Goal: Communication & Community: Answer question/provide support

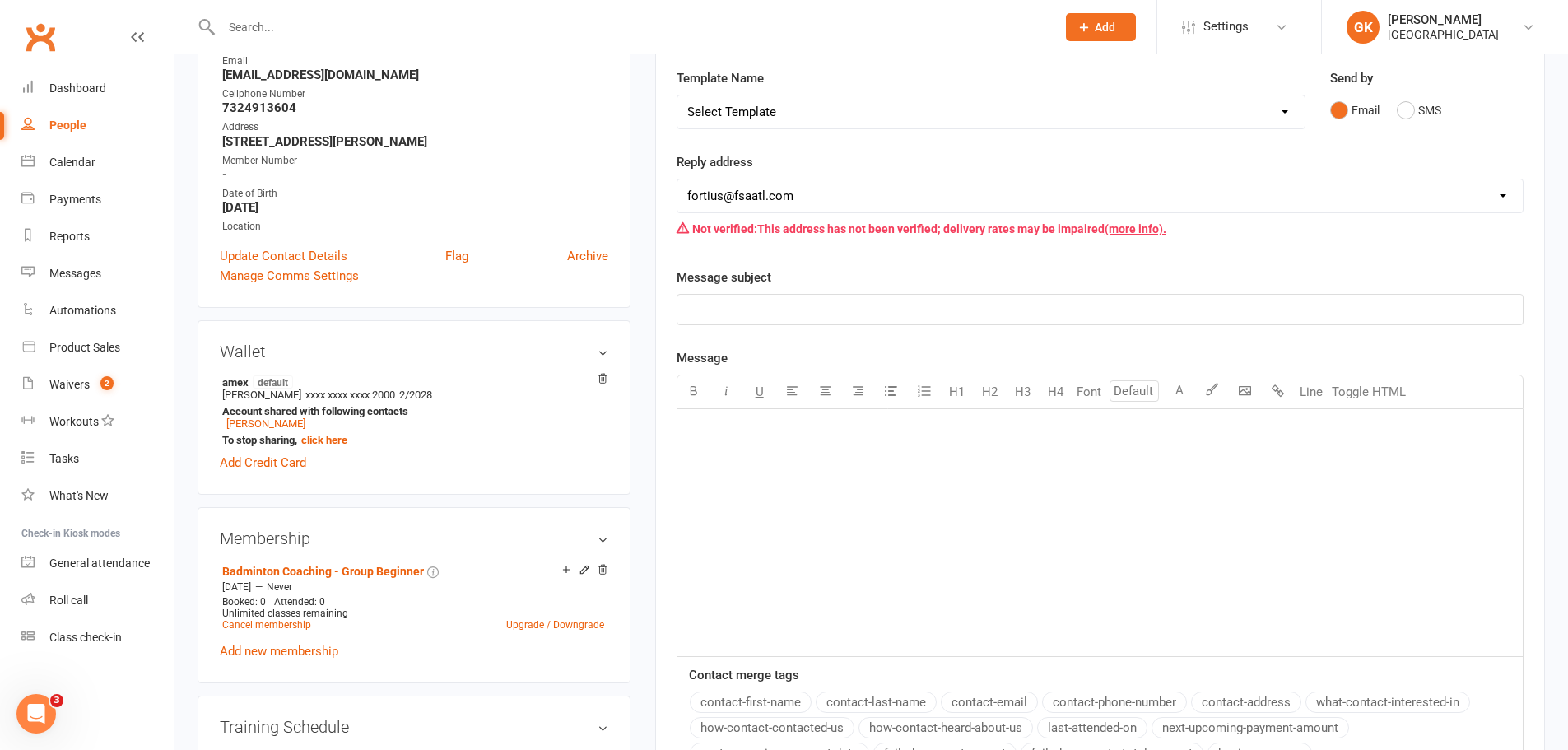
scroll to position [82, 0]
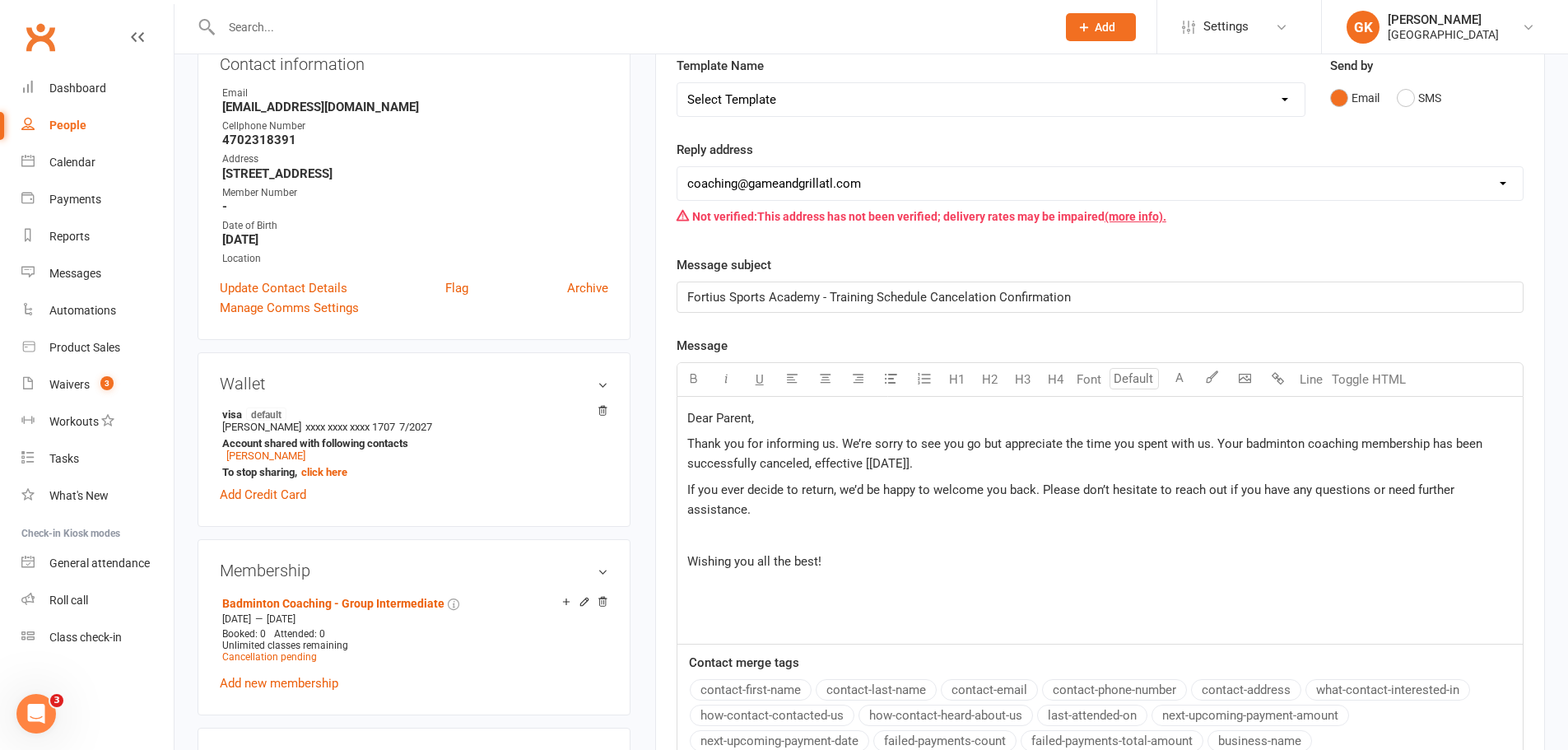
scroll to position [247, 0]
click at [807, 183] on select "[EMAIL_ADDRESS][DOMAIN_NAME] [EMAIL_ADDRESS][DOMAIN_NAME] [EMAIL_ADDRESS][DOMAI…" at bounding box center [1100, 182] width 846 height 33
select select "1"
click at [678, 167] on select "[EMAIL_ADDRESS][DOMAIN_NAME] [EMAIL_ADDRESS][DOMAIN_NAME] [EMAIL_ADDRESS][DOMAI…" at bounding box center [1100, 182] width 846 height 33
click at [778, 585] on div "Dear Parent, Thank you for informing us. We’re sorry to see you go but apprecia…" at bounding box center [1100, 519] width 846 height 247
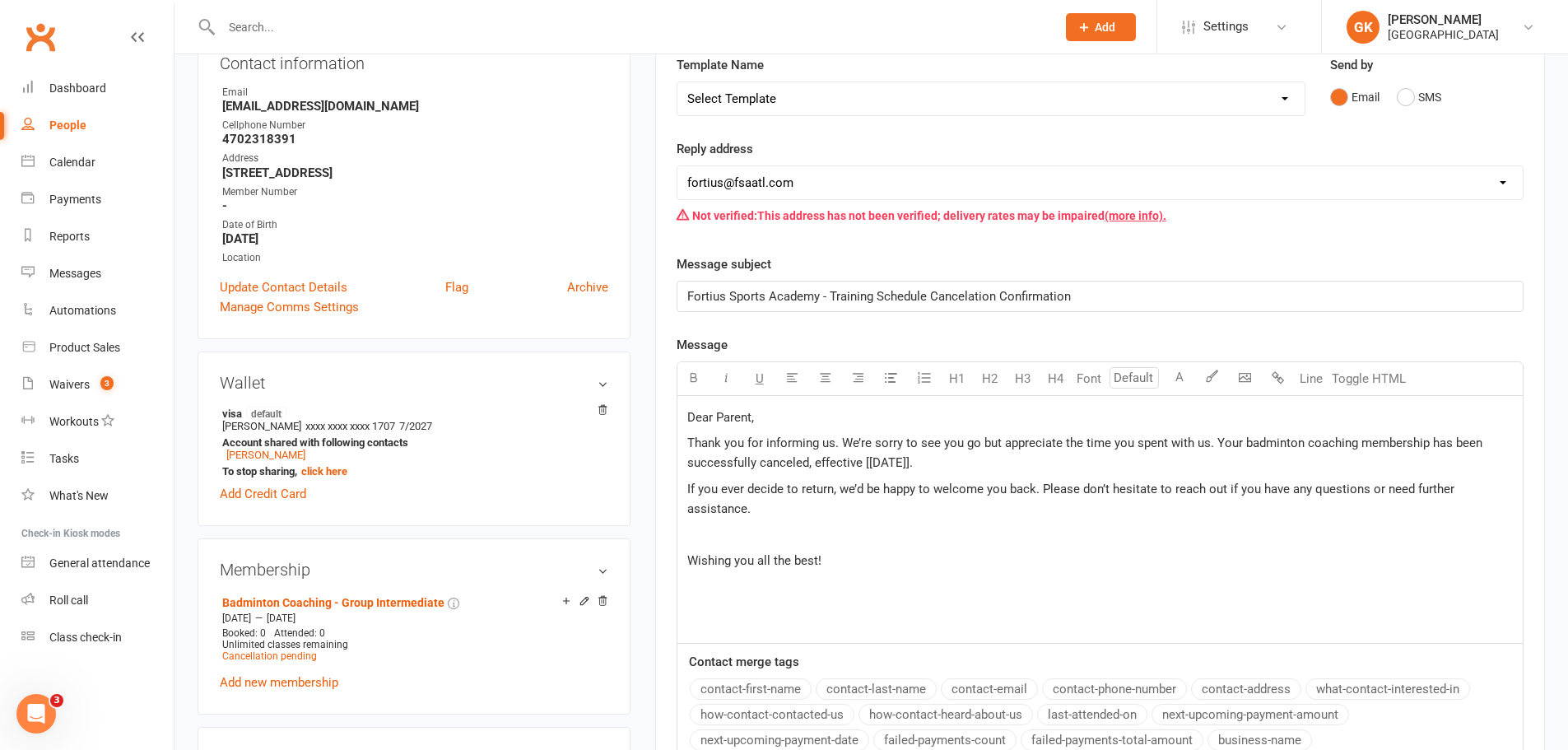
click at [835, 559] on p "Wishing you all the best!" at bounding box center [1100, 561] width 826 height 20
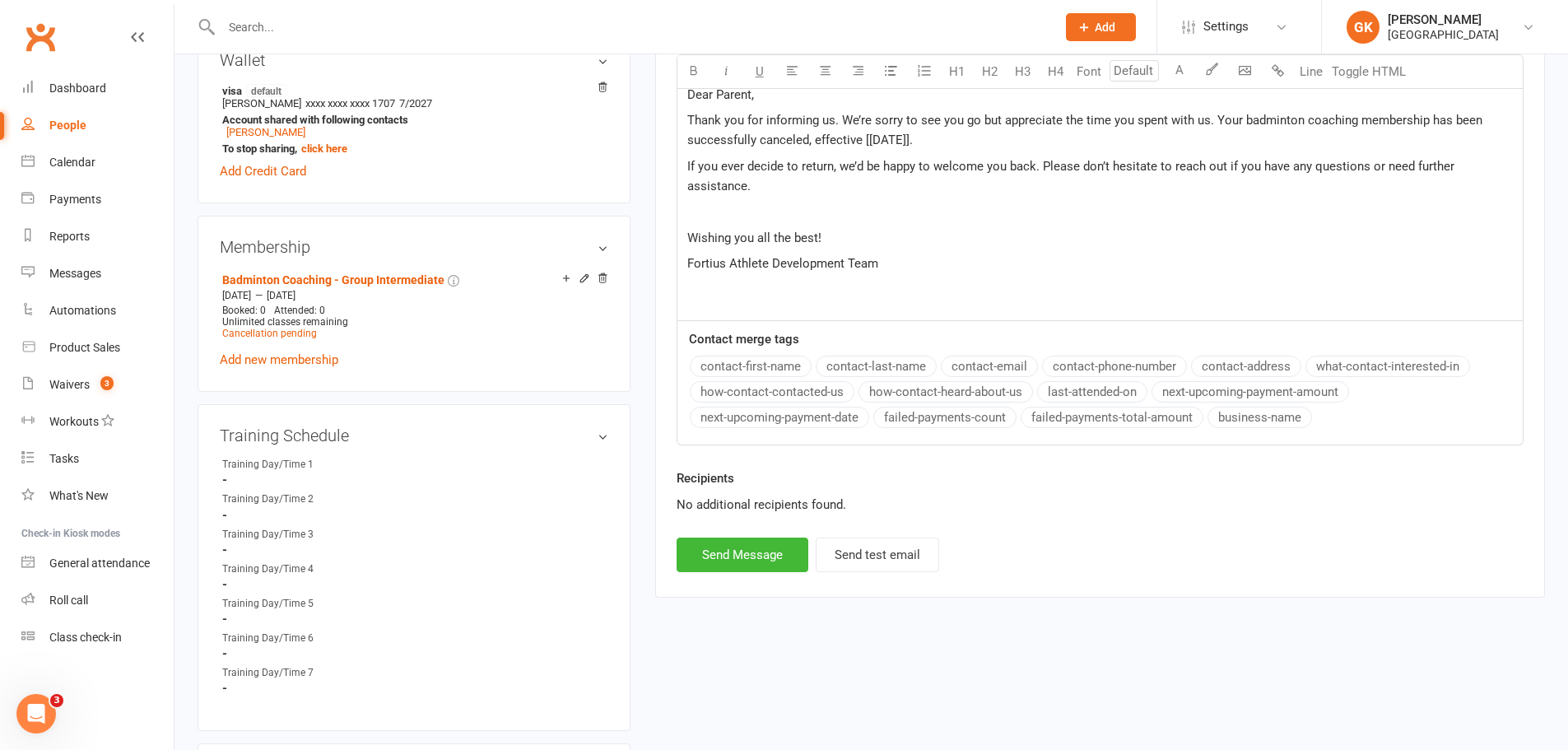
scroll to position [577, 0]
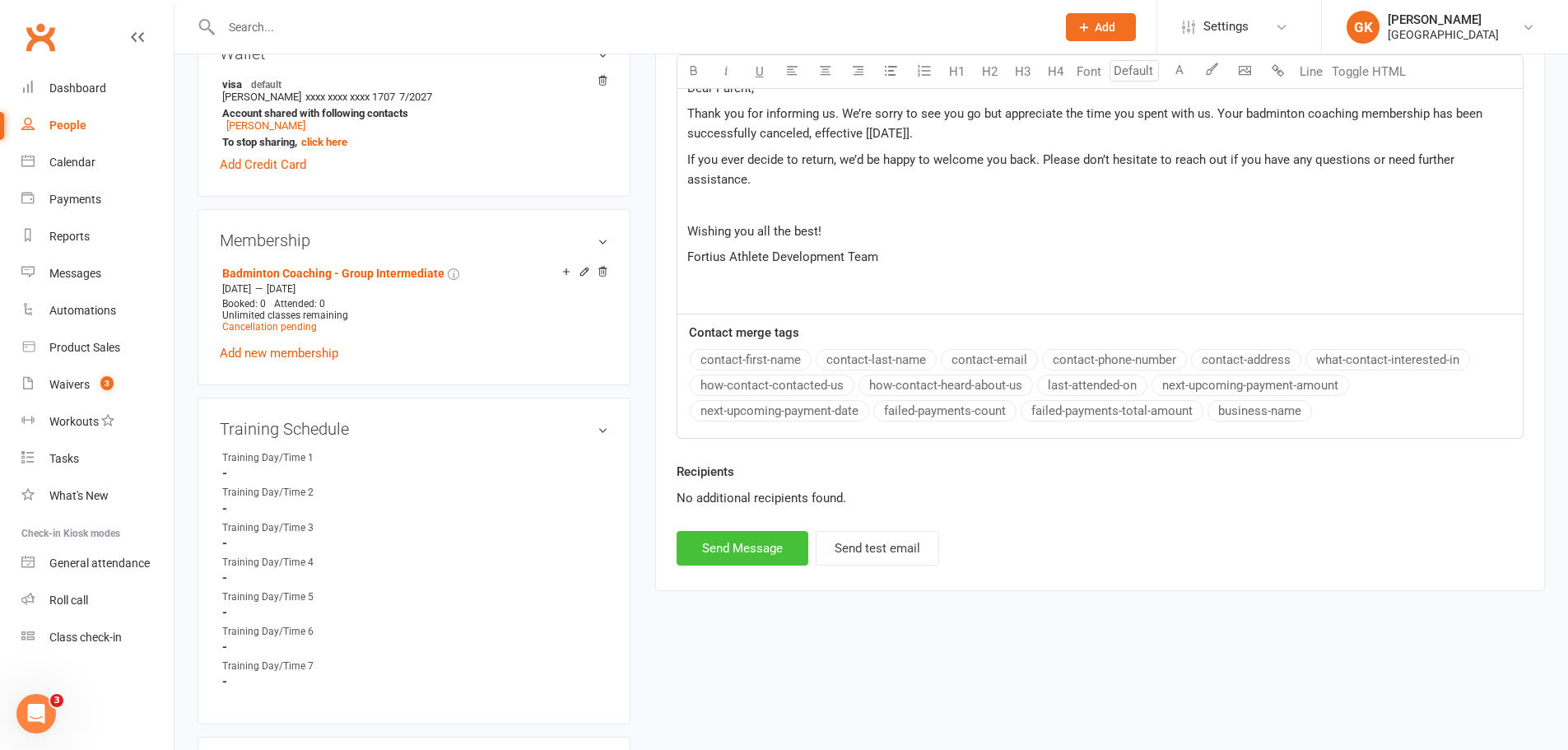
click at [709, 556] on button "Send Message" at bounding box center [742, 548] width 131 height 34
